Goal: Task Accomplishment & Management: Manage account settings

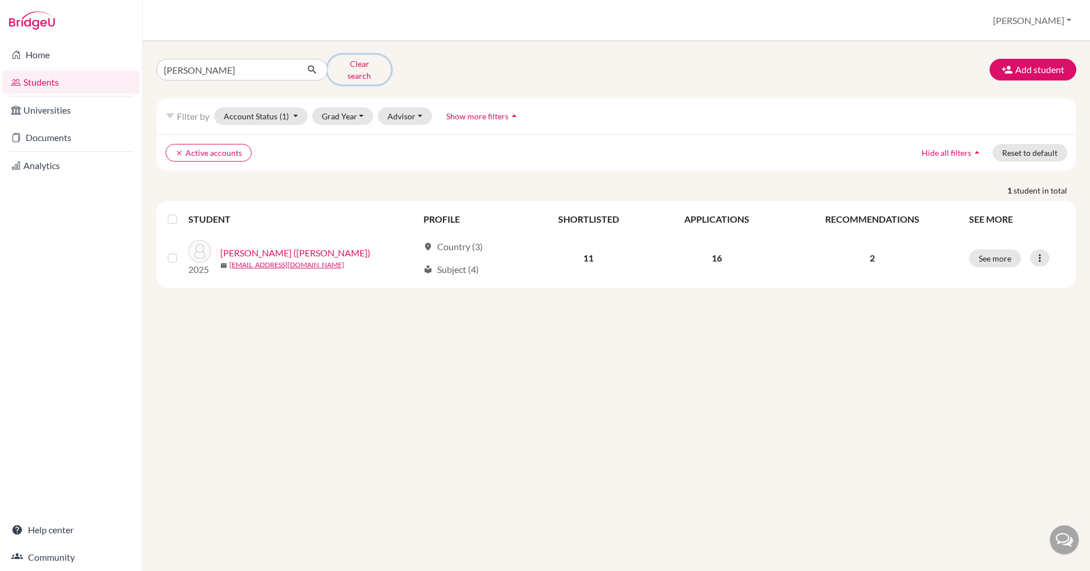
click at [351, 67] on button "Clear search" at bounding box center [359, 70] width 63 height 30
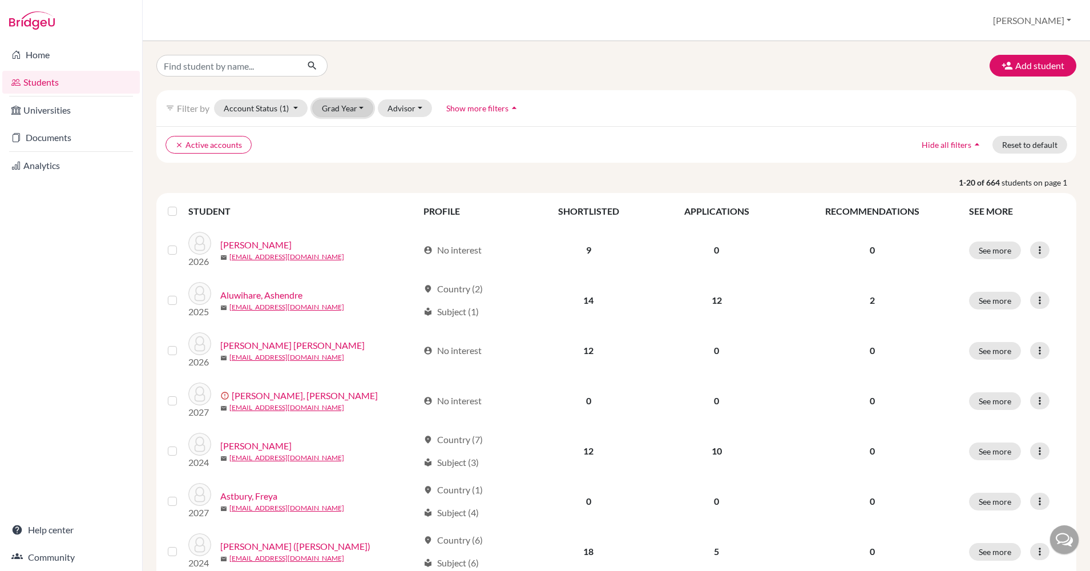
click at [349, 107] on button "Grad Year" at bounding box center [343, 108] width 62 height 18
click at [353, 151] on div "2026" at bounding box center [346, 151] width 40 height 14
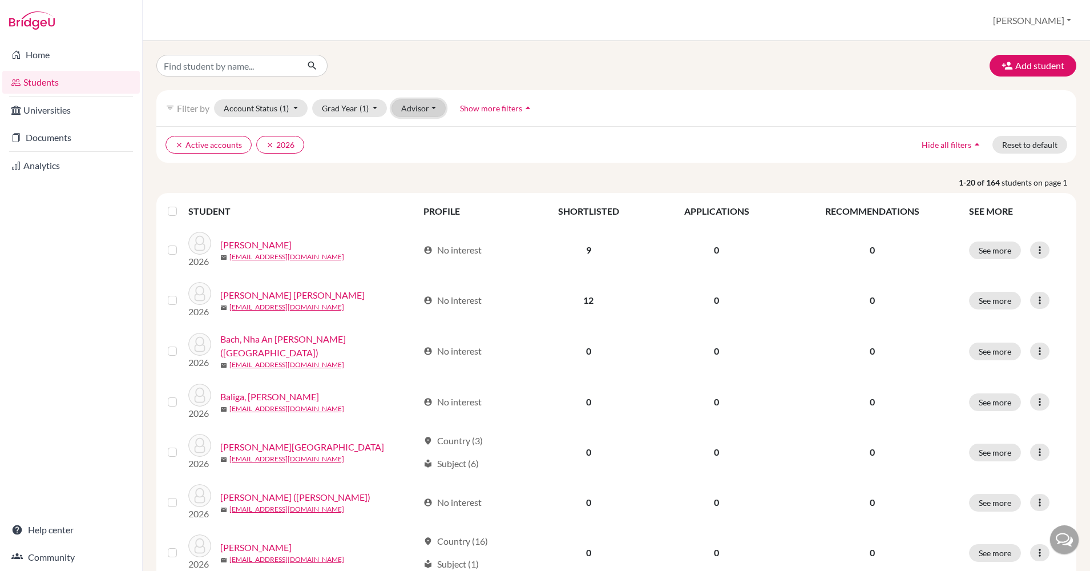
click at [429, 105] on button "Advisor" at bounding box center [419, 108] width 54 height 18
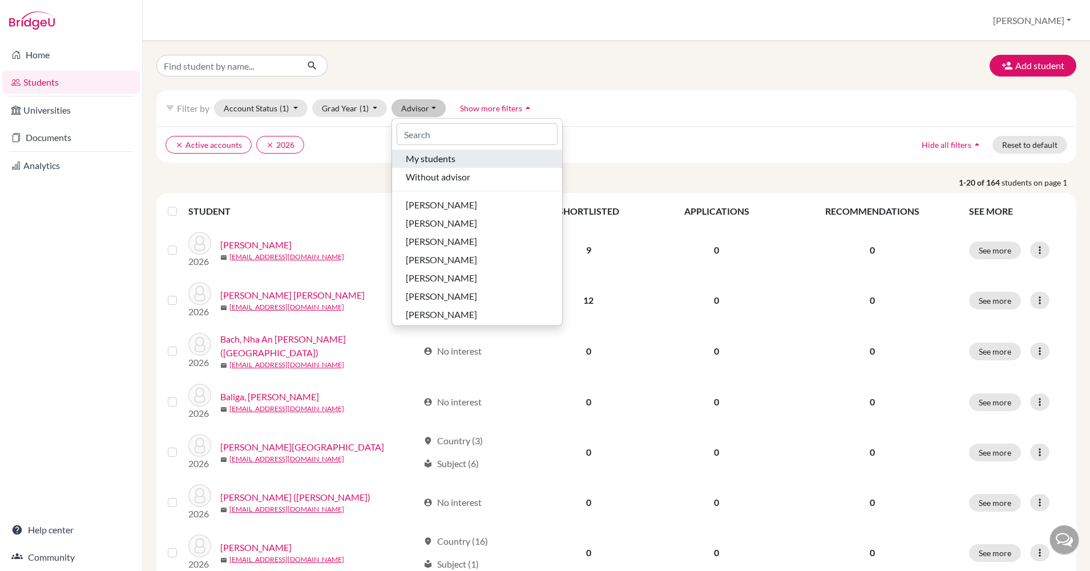
click at [432, 162] on span "My students" at bounding box center [431, 159] width 50 height 14
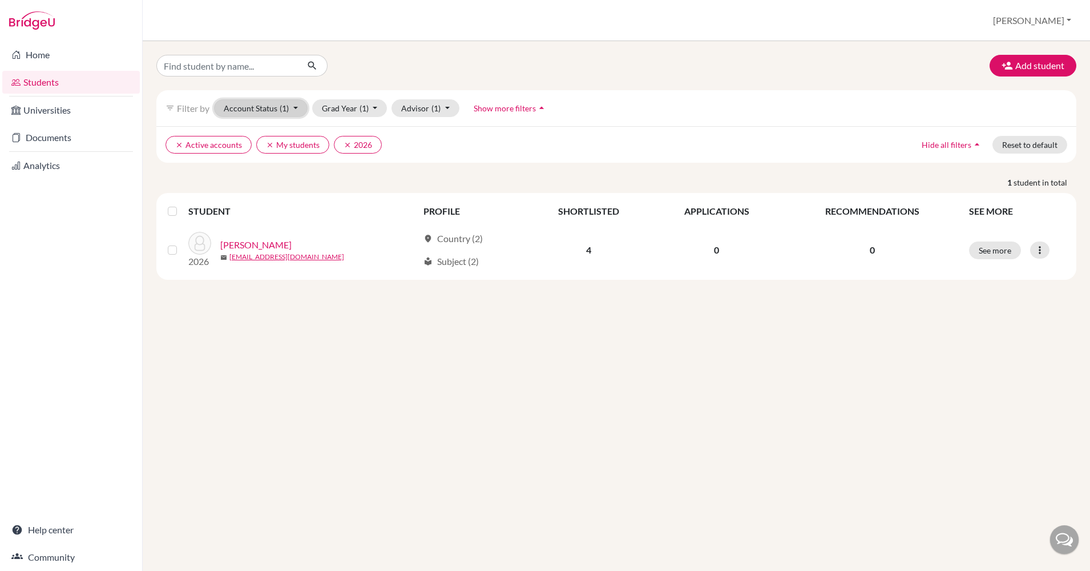
click at [295, 108] on button "Account Status (1)" at bounding box center [261, 108] width 94 height 18
click at [271, 180] on span "Registered" at bounding box center [249, 179] width 42 height 14
click at [175, 143] on icon "clear" at bounding box center [179, 145] width 8 height 8
click at [177, 142] on icon "clear" at bounding box center [179, 145] width 8 height 8
click at [430, 106] on button "Advisor (1)" at bounding box center [412, 108] width 68 height 18
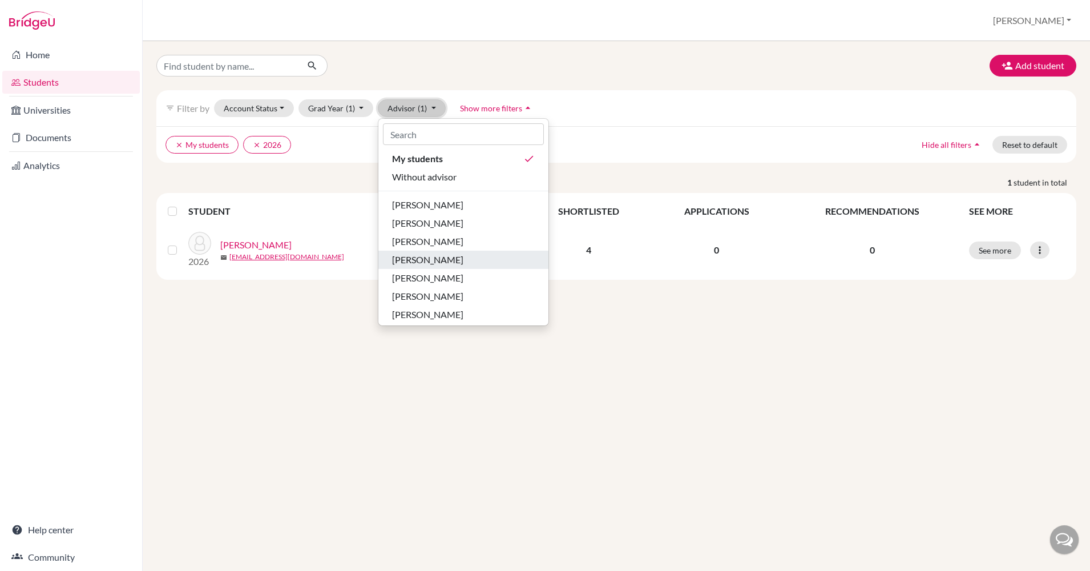
scroll to position [39, 0]
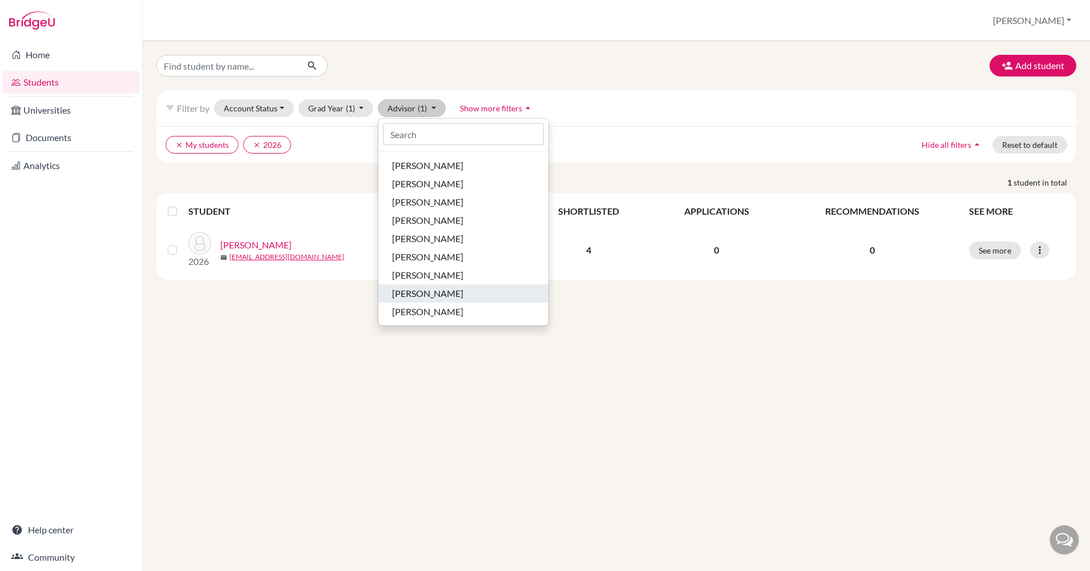
click at [438, 296] on div "[PERSON_NAME]" at bounding box center [463, 293] width 143 height 14
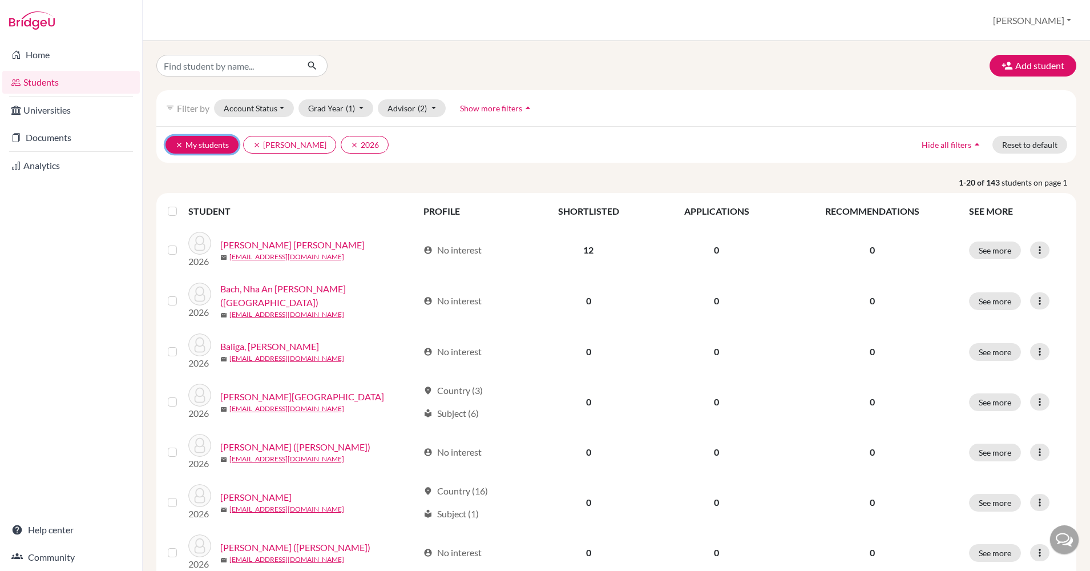
click at [177, 144] on icon "clear" at bounding box center [179, 145] width 8 height 8
click at [415, 108] on button "Advisor (1)" at bounding box center [412, 108] width 68 height 18
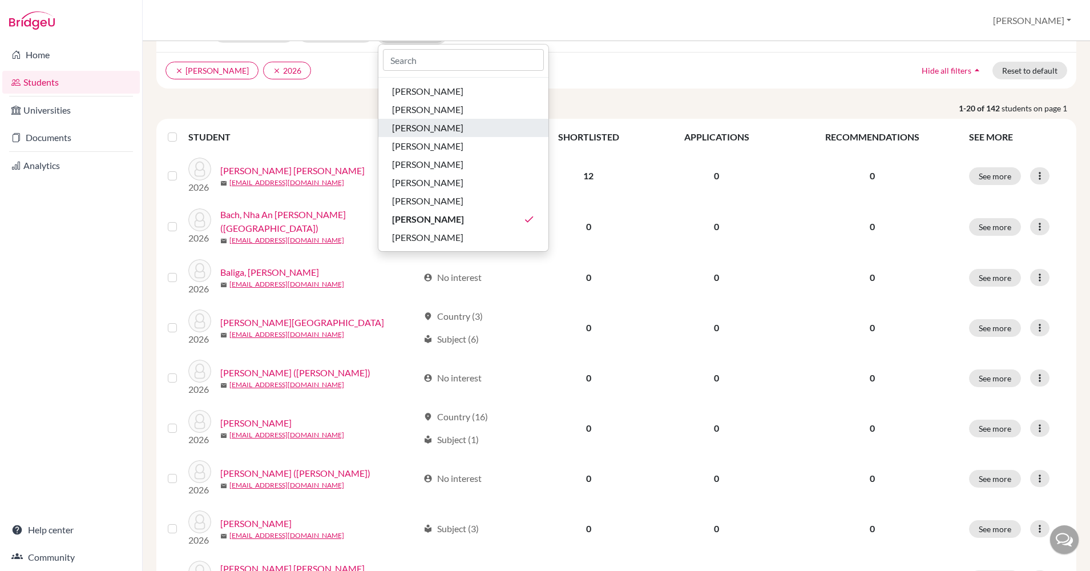
scroll to position [86, 0]
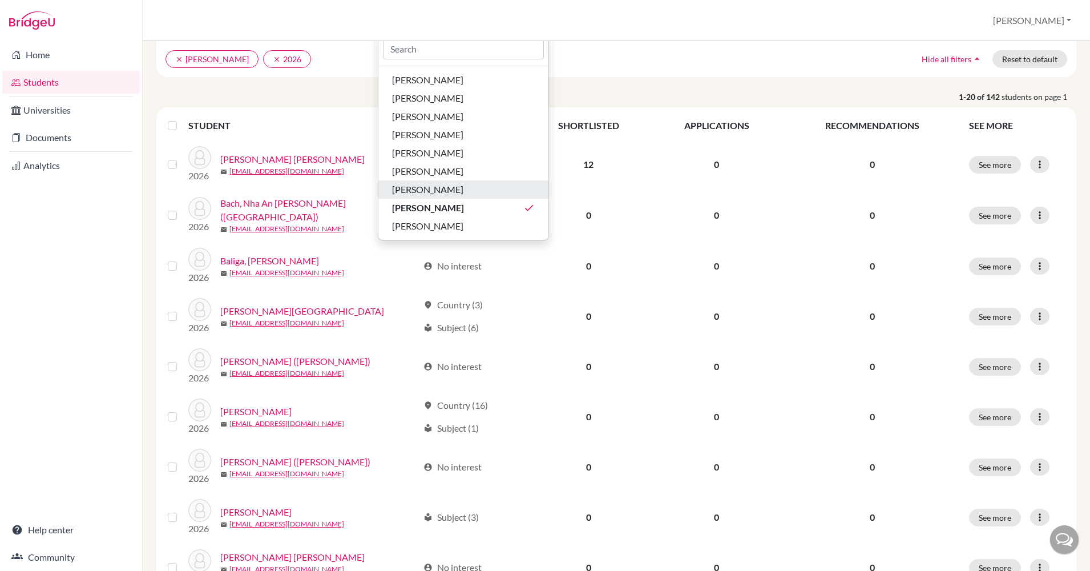
click at [426, 189] on span "[PERSON_NAME]" at bounding box center [427, 190] width 71 height 14
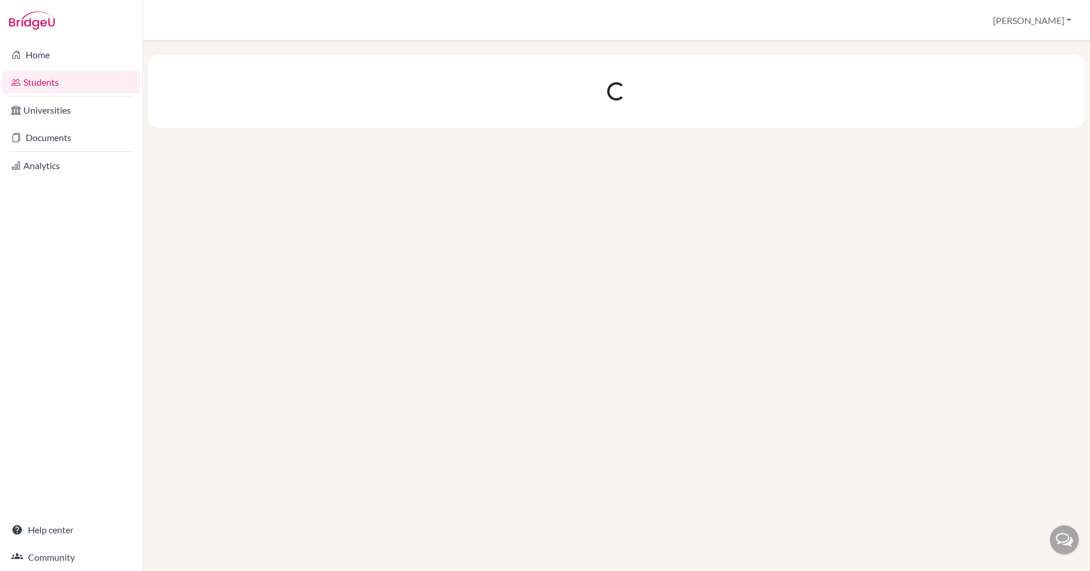
scroll to position [0, 0]
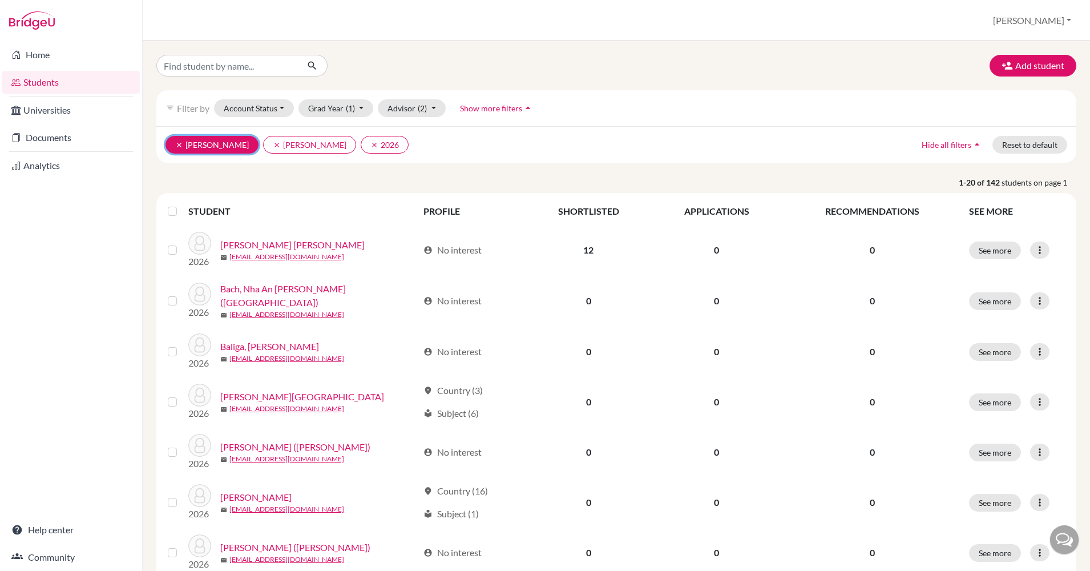
click at [177, 143] on icon "clear" at bounding box center [179, 145] width 8 height 8
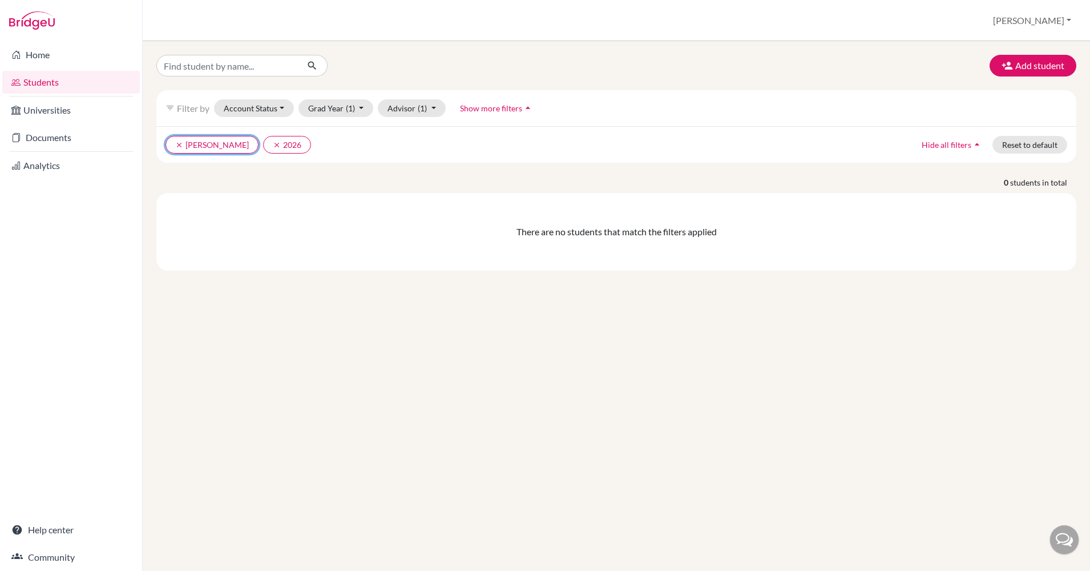
click at [177, 143] on icon "clear" at bounding box center [179, 145] width 8 height 8
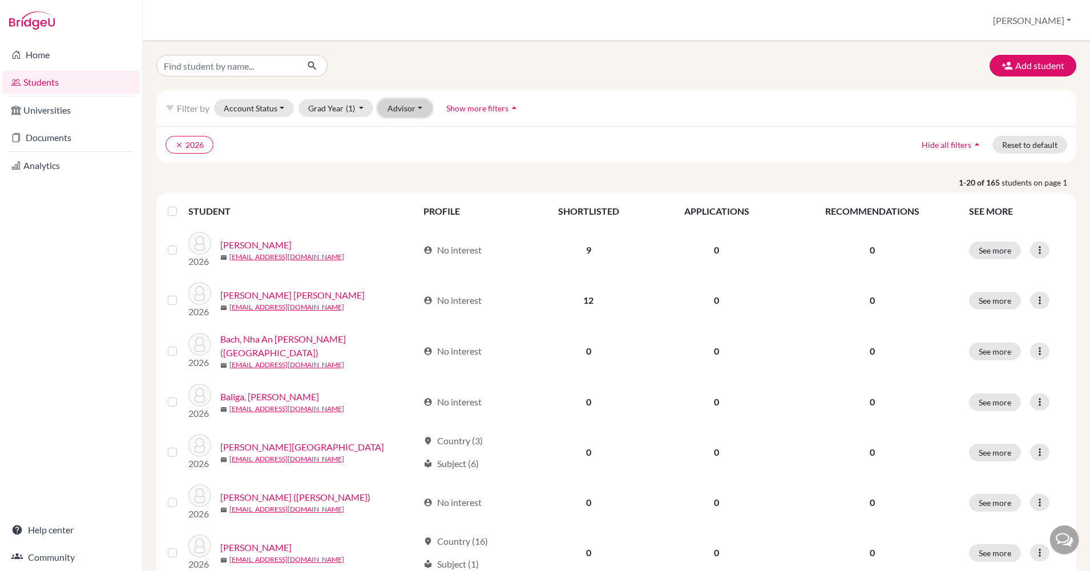
click at [411, 112] on button "Advisor" at bounding box center [405, 108] width 54 height 18
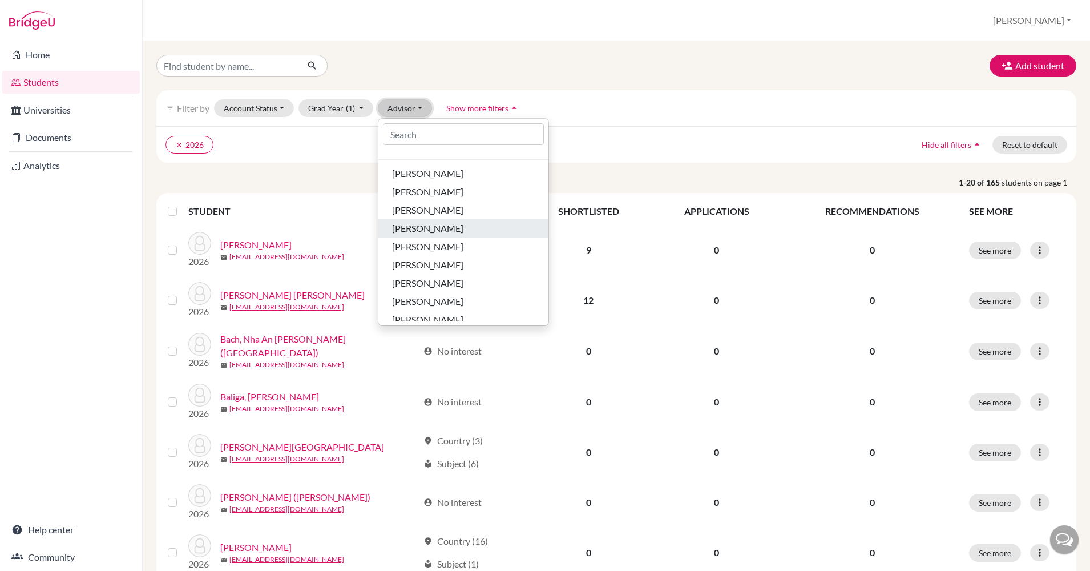
scroll to position [39, 0]
click at [430, 237] on span "[PERSON_NAME]" at bounding box center [427, 239] width 71 height 14
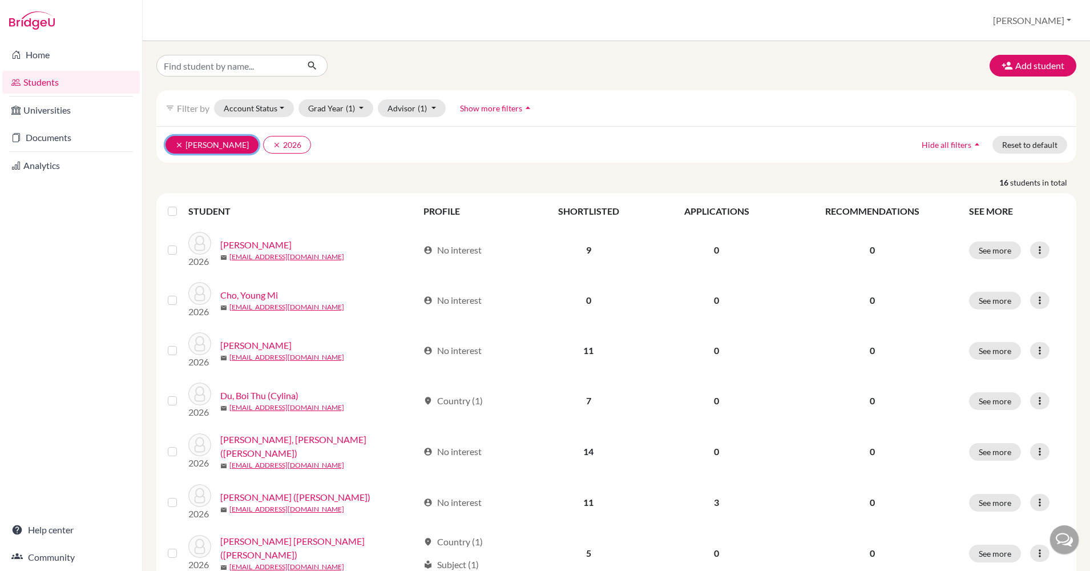
click at [177, 144] on icon "clear" at bounding box center [179, 145] width 8 height 8
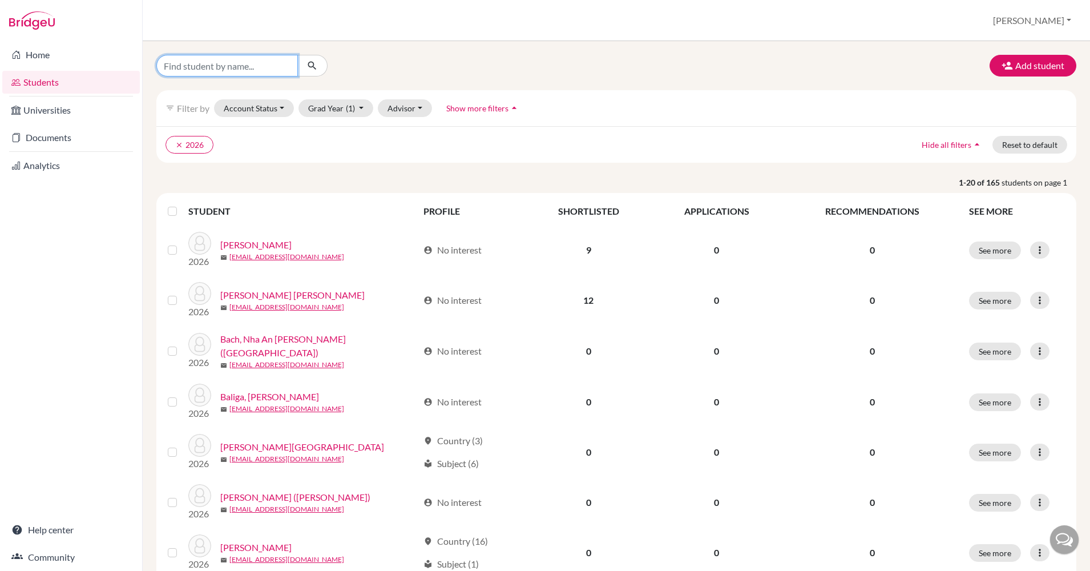
click at [223, 66] on input "Find student by name..." at bounding box center [227, 66] width 142 height 22
type input "[PERSON_NAME]"
click button "submit" at bounding box center [312, 66] width 30 height 22
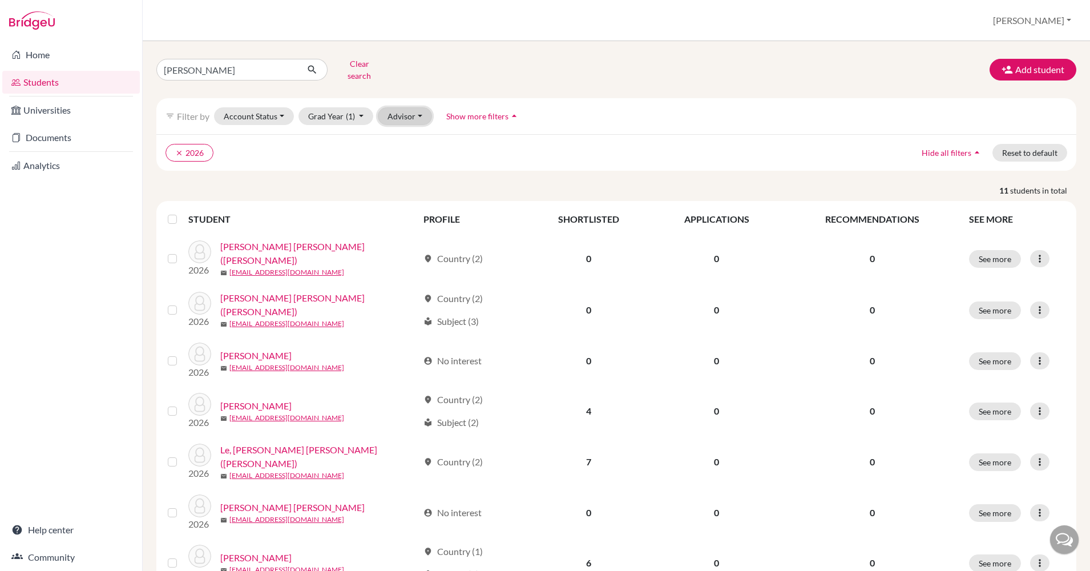
click at [394, 111] on button "Advisor" at bounding box center [405, 116] width 54 height 18
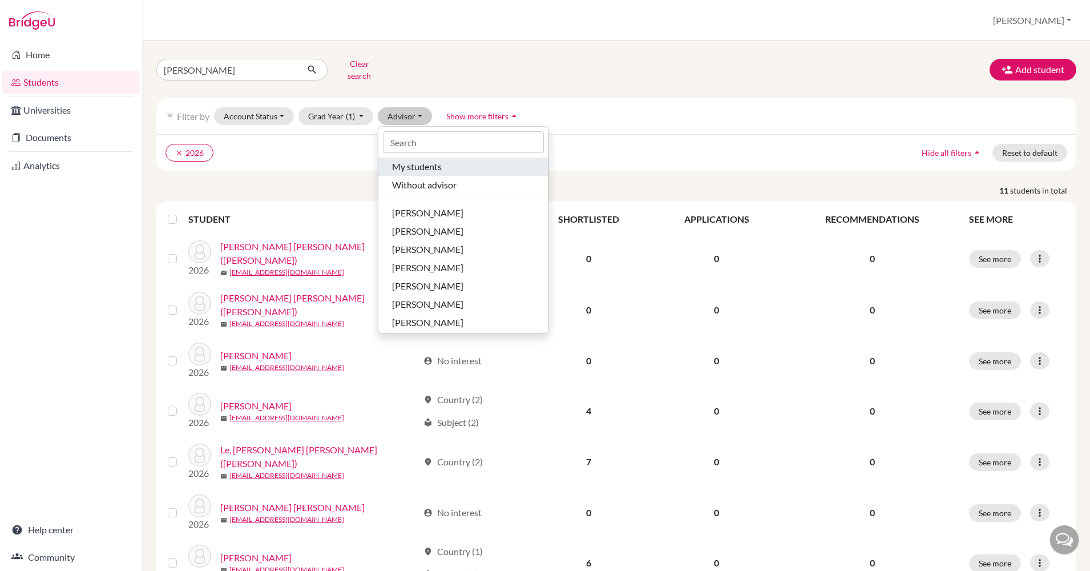
click at [411, 160] on span "My students" at bounding box center [417, 167] width 50 height 14
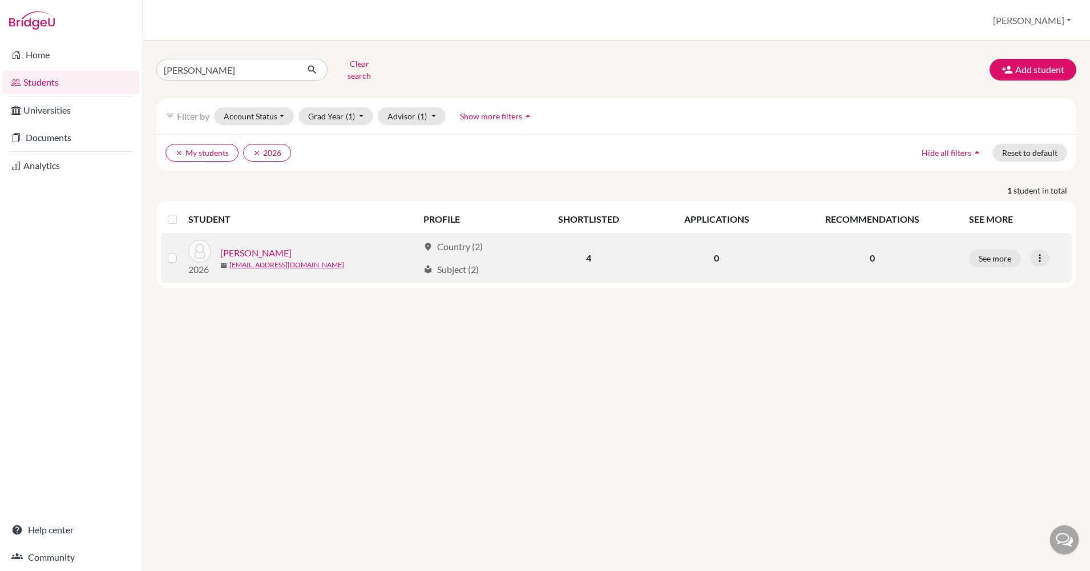
click at [276, 246] on link "[PERSON_NAME]" at bounding box center [255, 253] width 71 height 14
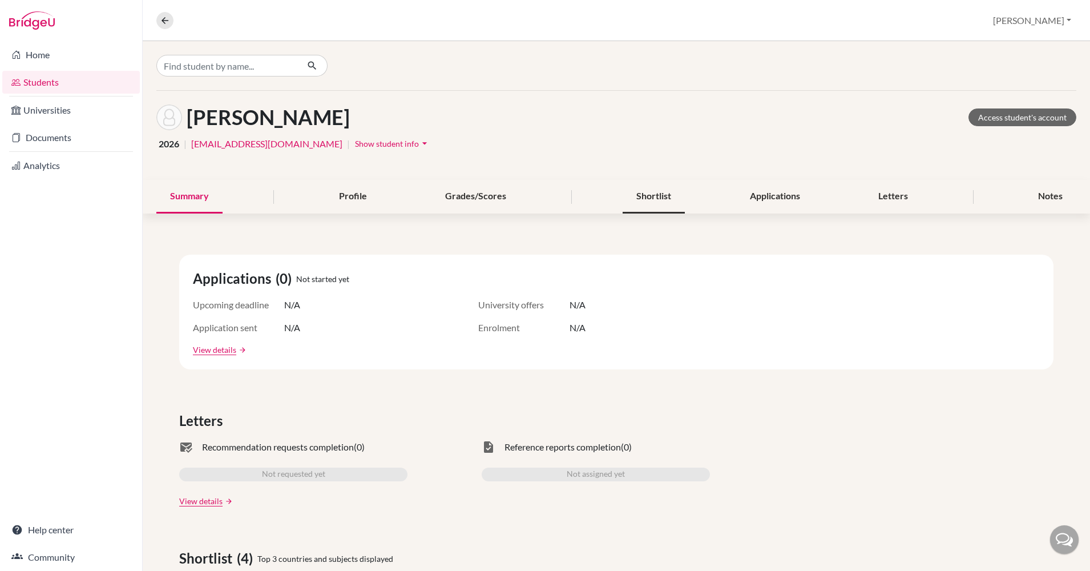
click at [650, 188] on div "Shortlist" at bounding box center [654, 197] width 62 height 34
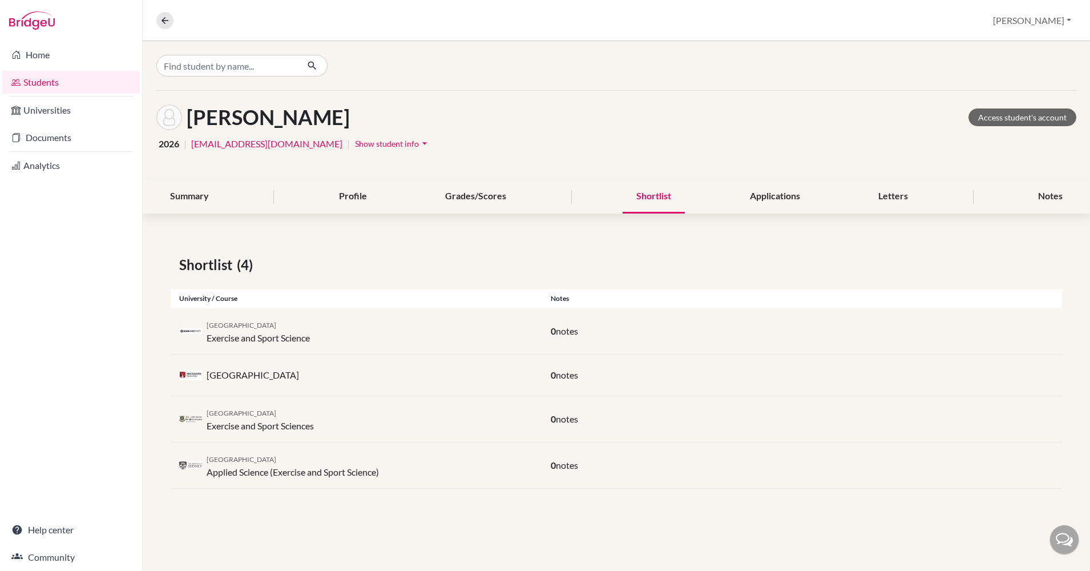
click at [50, 83] on link "Students" at bounding box center [71, 82] width 138 height 23
